Goal: Task Accomplishment & Management: Use online tool/utility

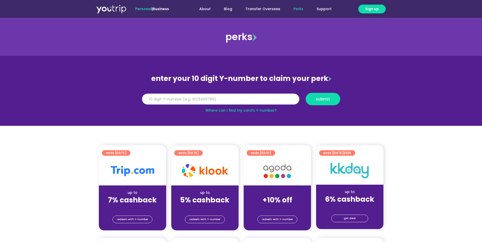
click at [223, 105] on div "Y Number submit" at bounding box center [241, 101] width 204 height 16
click at [224, 104] on input "Y Number" at bounding box center [220, 99] width 157 height 11
type input "8152069552"
click at [328, 103] on button "submit" at bounding box center [322, 99] width 35 height 12
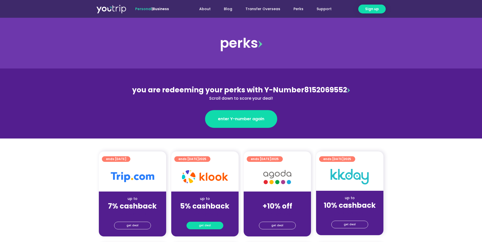
click at [205, 227] on span "get deal" at bounding box center [205, 225] width 12 height 7
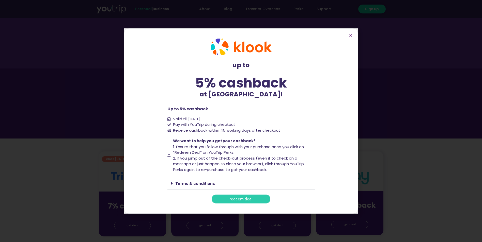
click at [194, 186] on link "Terms & conditions" at bounding box center [195, 183] width 40 height 5
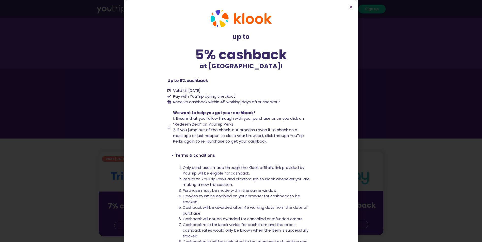
drag, startPoint x: 325, startPoint y: 219, endPoint x: 322, endPoint y: 213, distance: 6.8
click at [325, 219] on section "up to 5% cashback at [GEOGRAPHIC_DATA]! up to 5% cashback at [GEOGRAPHIC_DATA]!…" at bounding box center [240, 159] width 233 height 319
click at [350, 6] on icon "Close" at bounding box center [351, 7] width 4 height 4
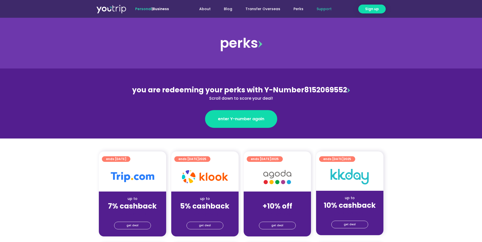
click at [329, 10] on link "Support" at bounding box center [324, 8] width 28 height 9
click at [320, 90] on div "you are redeeming your perks with Y-Number 8152069552 Scroll down to score your…" at bounding box center [241, 93] width 220 height 17
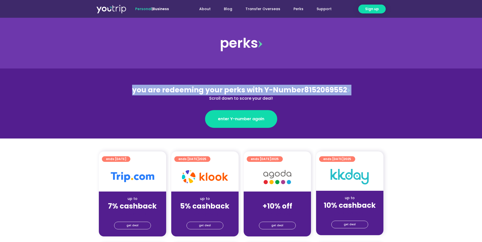
click at [320, 90] on div "you are redeeming your perks with Y-Number 8152069552 Scroll down to score your…" at bounding box center [241, 93] width 220 height 17
drag, startPoint x: 320, startPoint y: 90, endPoint x: 276, endPoint y: 89, distance: 44.2
click at [299, 89] on span "you are redeeming your perks with Y-Number" at bounding box center [218, 90] width 172 height 10
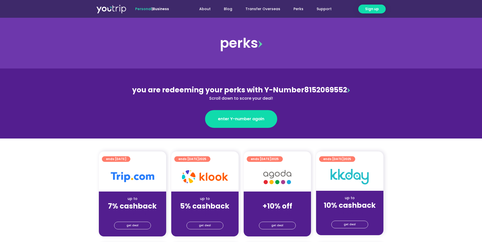
drag, startPoint x: 262, startPoint y: 89, endPoint x: 347, endPoint y: 89, distance: 84.3
click at [347, 89] on div "you are redeeming your perks with Y-Number 8152069552 Scroll down to score your…" at bounding box center [241, 93] width 220 height 17
copy div "Y-Number 8152069552"
